Goal: Transaction & Acquisition: Obtain resource

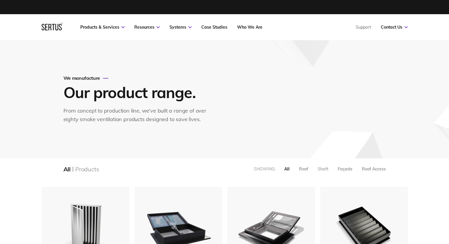
click at [323, 170] on div "Shaft" at bounding box center [322, 168] width 11 height 5
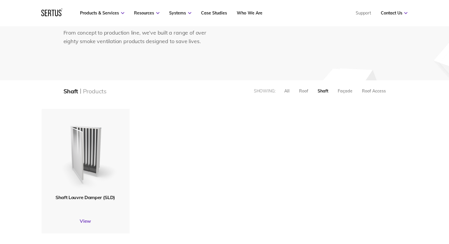
scroll to position [88, 0]
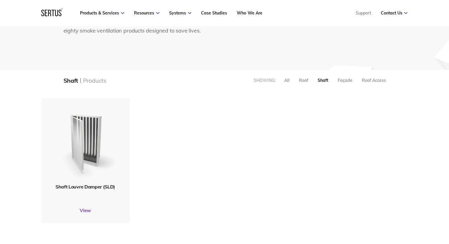
click at [86, 143] on img at bounding box center [85, 141] width 67 height 82
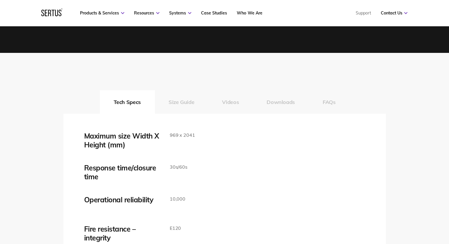
scroll to position [973, 0]
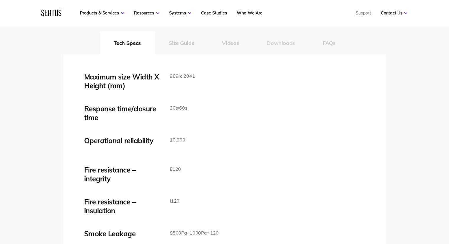
click at [283, 43] on button "Downloads" at bounding box center [281, 43] width 56 height 24
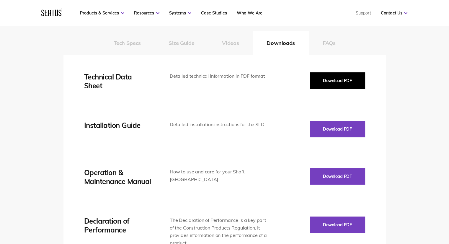
click at [338, 83] on button "Download PDF" at bounding box center [336, 80] width 55 height 17
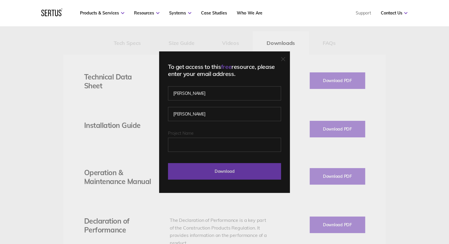
click at [241, 173] on input "Download" at bounding box center [224, 171] width 113 height 17
